Goal: Find contact information: Obtain details needed to contact an individual or organization

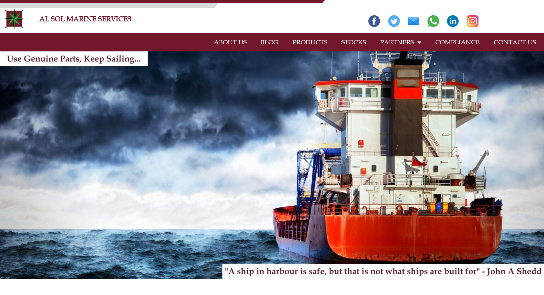
click at [361, 41] on link "STOCKS" at bounding box center [353, 42] width 39 height 16
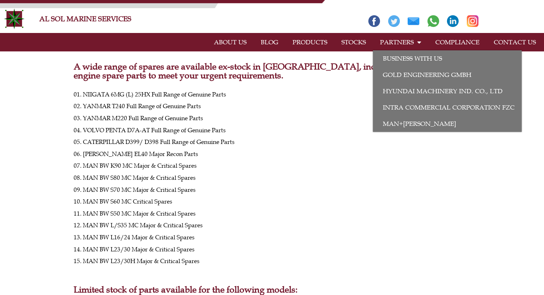
click at [409, 44] on link "PARTNERS" at bounding box center [400, 42] width 55 height 16
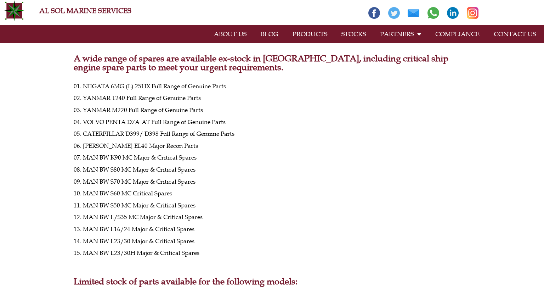
scroll to position [5, 0]
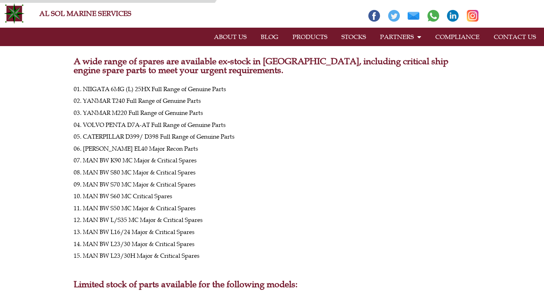
click at [417, 239] on div "01. NIIGATA 6MG (L) 25HX Full Range of Genuine Parts 02. YANMAR T240 Full Range…" at bounding box center [272, 169] width 397 height 177
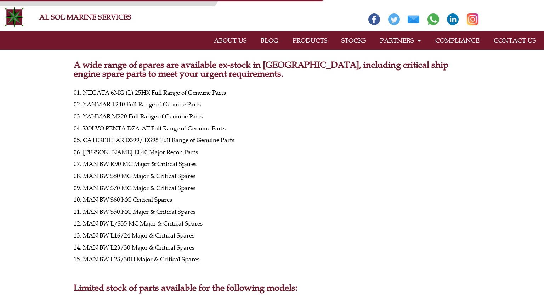
scroll to position [0, 0]
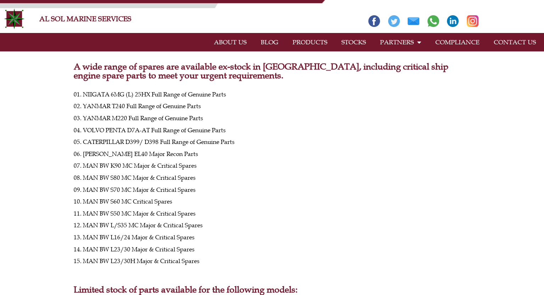
click at [247, 43] on link "ABOUT US" at bounding box center [230, 42] width 47 height 16
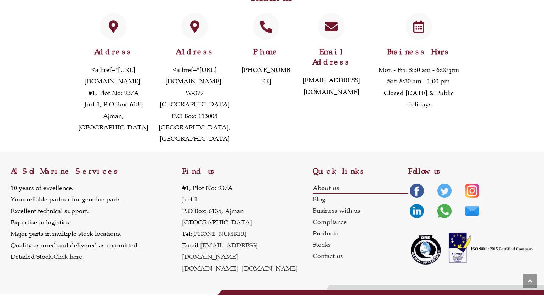
scroll to position [631, 0]
click at [331, 261] on link "Contact us" at bounding box center [360, 255] width 95 height 11
